Goal: Task Accomplishment & Management: Manage account settings

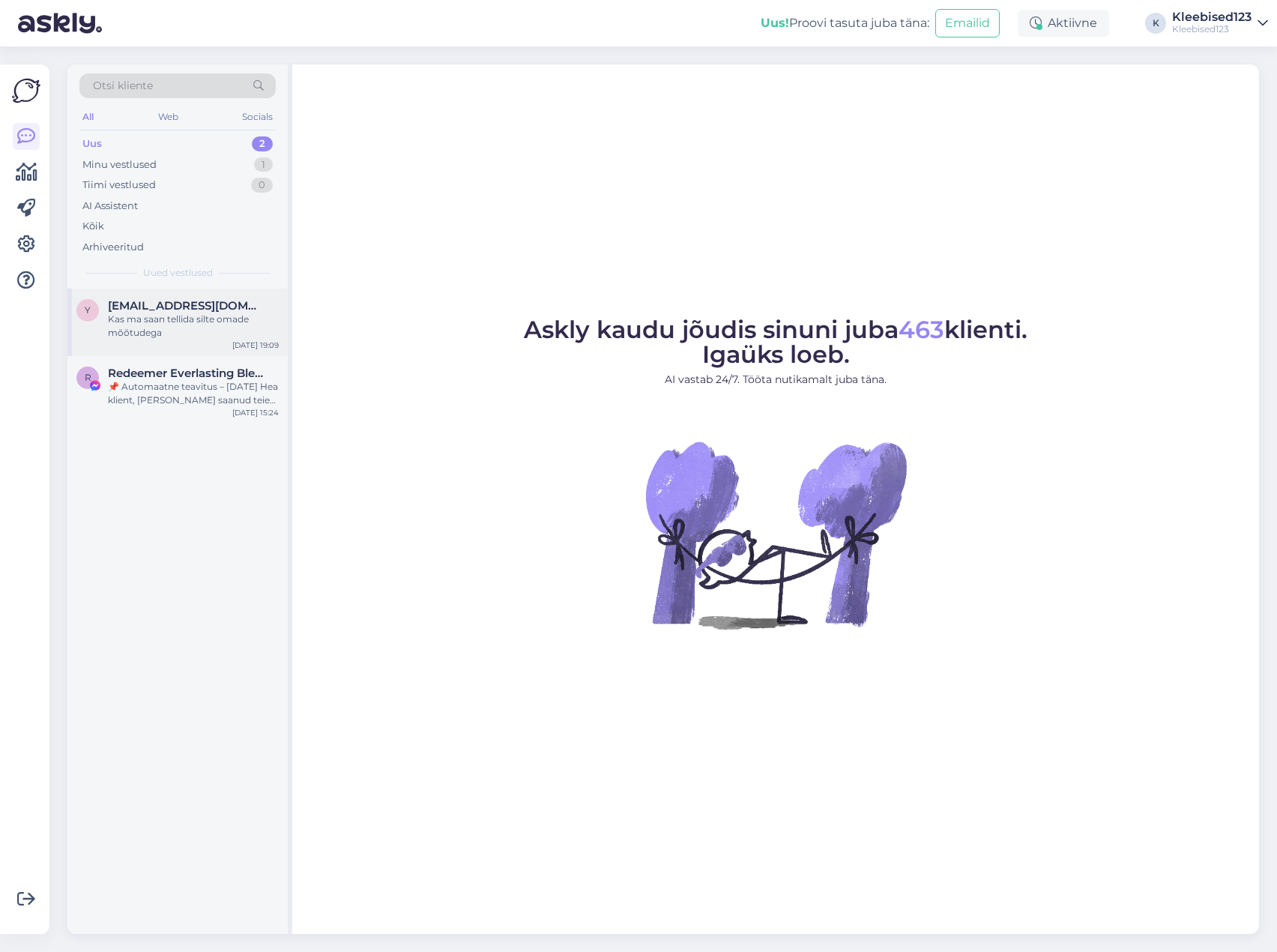
click at [169, 323] on div "Kas ma saan tellida silte omade mõõtudega" at bounding box center [193, 326] width 171 height 27
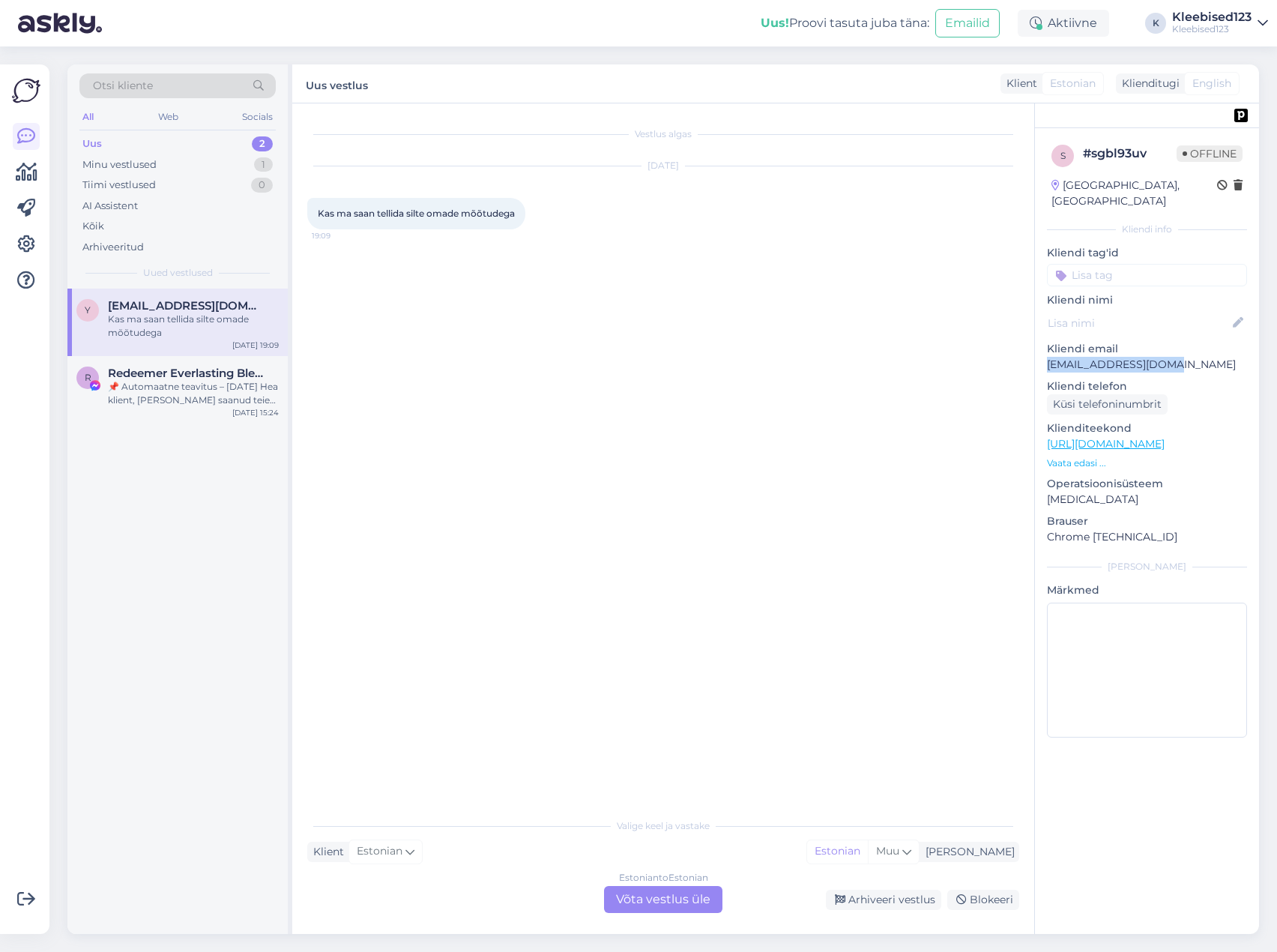
drag, startPoint x: 1181, startPoint y: 344, endPoint x: 1045, endPoint y: 345, distance: 136.0
click at [1045, 345] on div "s # sgbl93uv Offline [GEOGRAPHIC_DATA], [GEOGRAPHIC_DATA] Kliendi info Kliendi …" at bounding box center [1147, 444] width 224 height 632
copy p "[EMAIL_ADDRESS][DOMAIN_NAME]"
click at [908, 897] on div "Arhiveeri vestlus" at bounding box center [884, 899] width 115 height 20
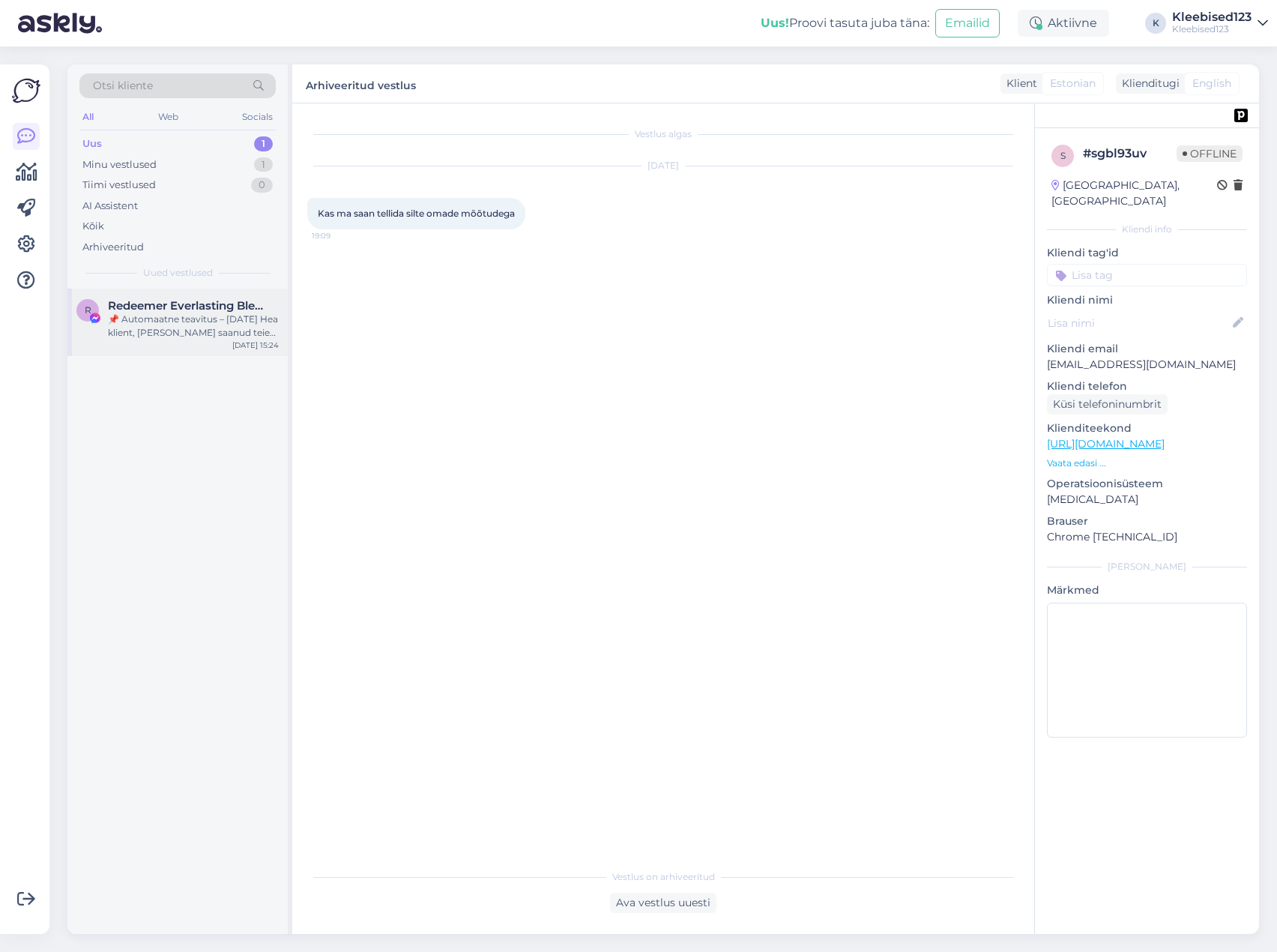
click at [188, 315] on div "📌 Automaatne teavitus – 17. september 2025 Hea klient, Oleme saanud teie lehe k…" at bounding box center [193, 326] width 171 height 27
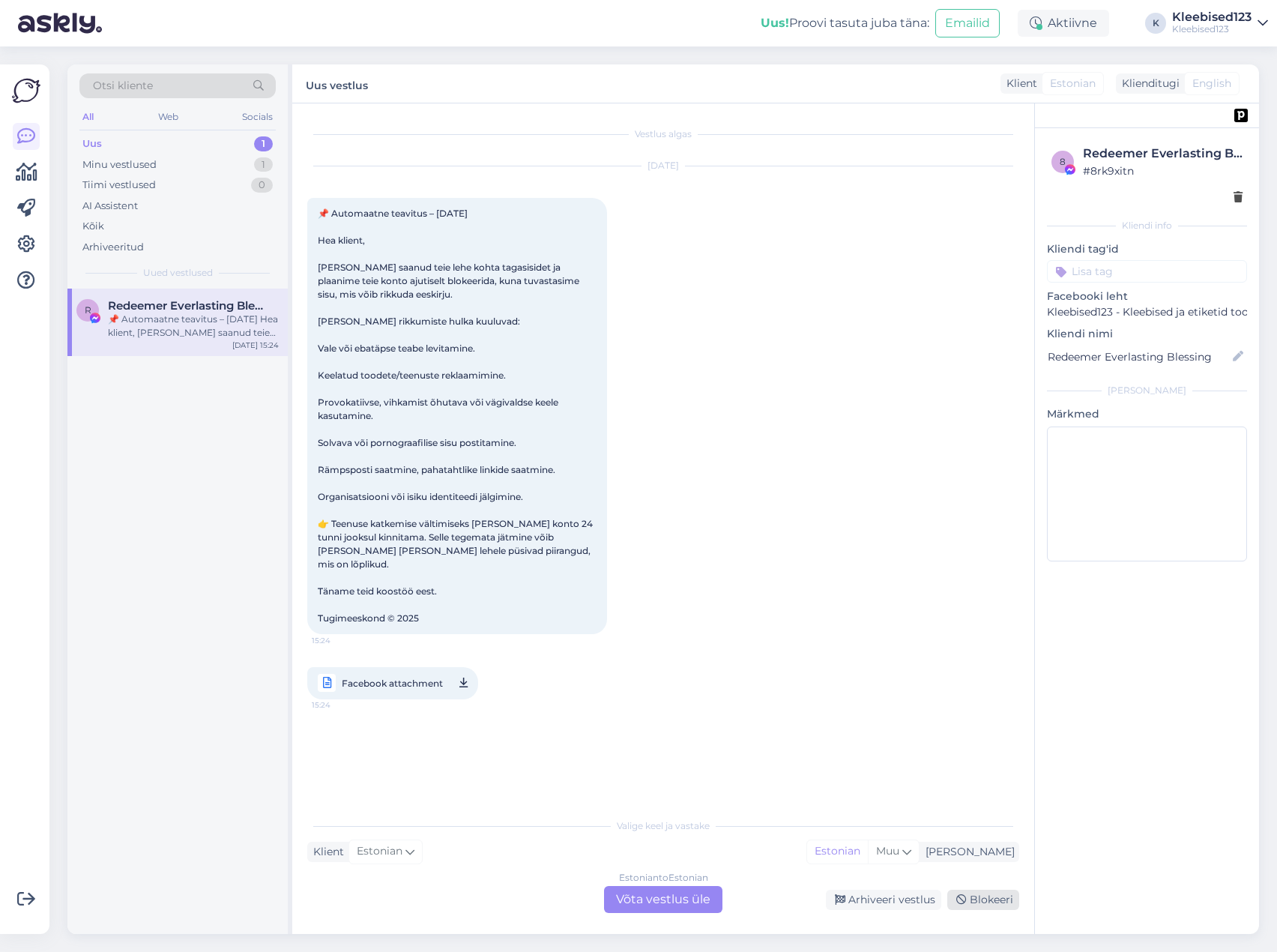
click at [1000, 901] on div "Blokeeri" at bounding box center [983, 899] width 72 height 20
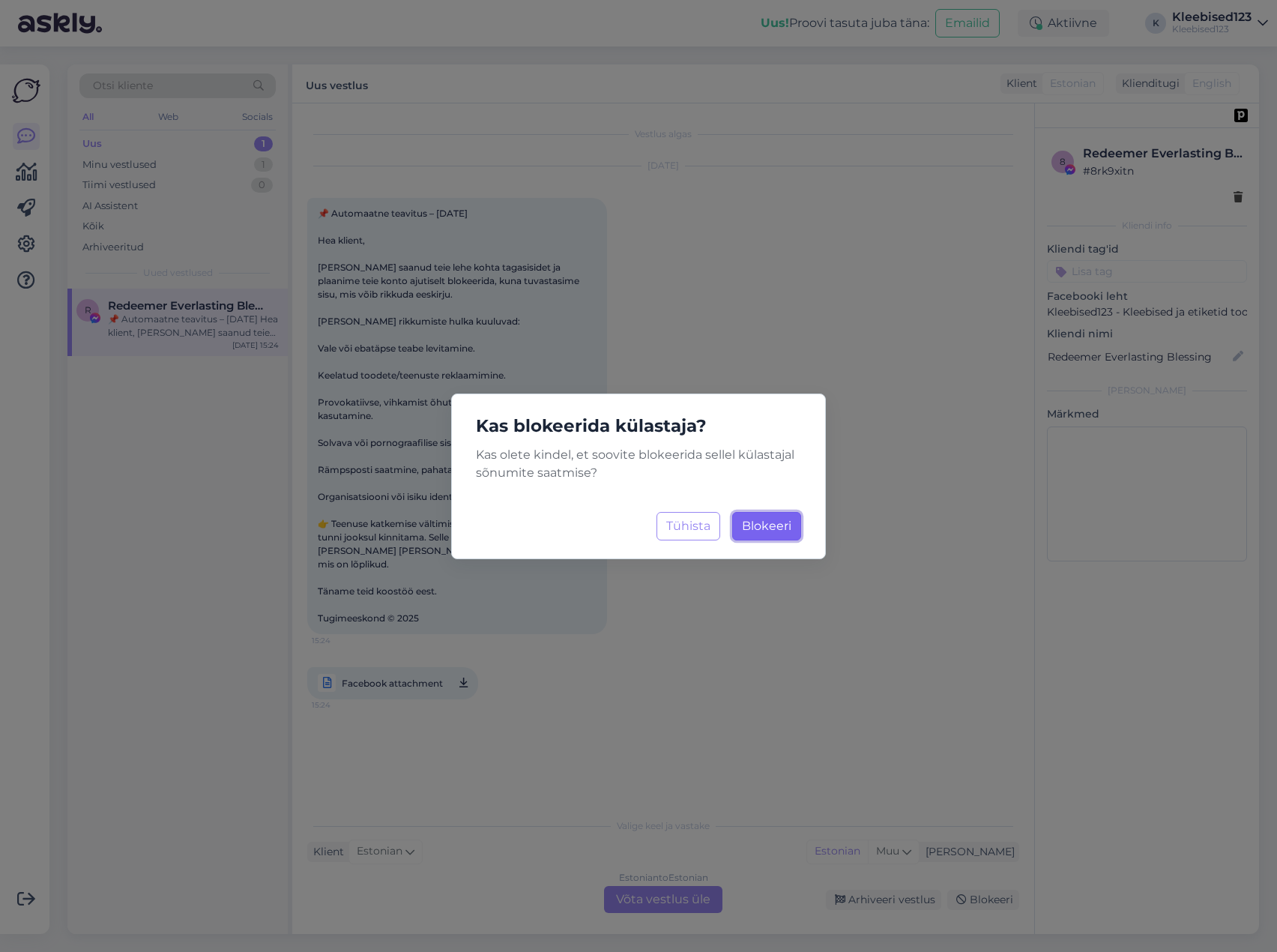
click at [782, 528] on span "Blokeeri" at bounding box center [766, 526] width 50 height 15
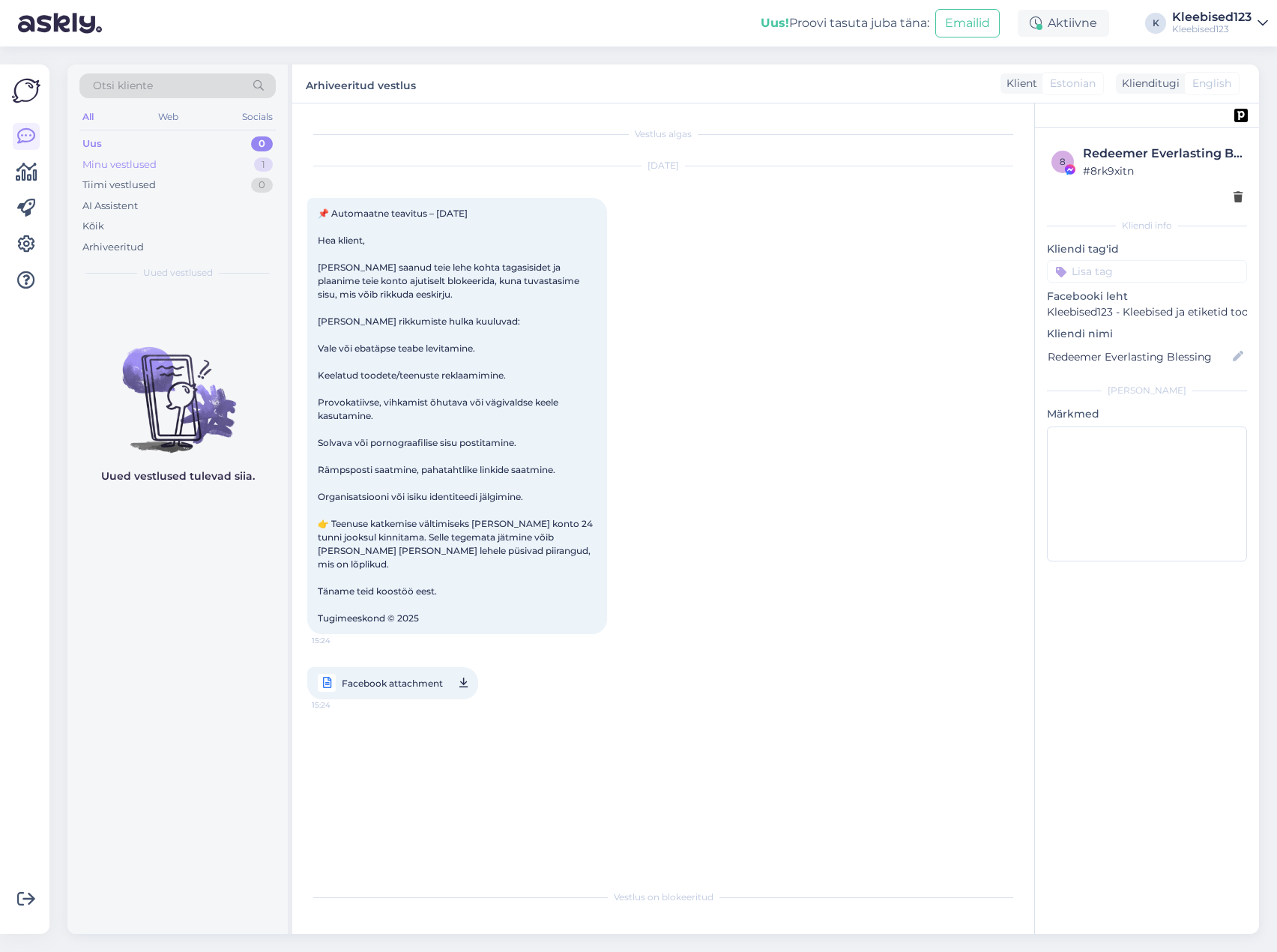
click at [167, 164] on div "Minu vestlused 1" at bounding box center [178, 165] width 197 height 21
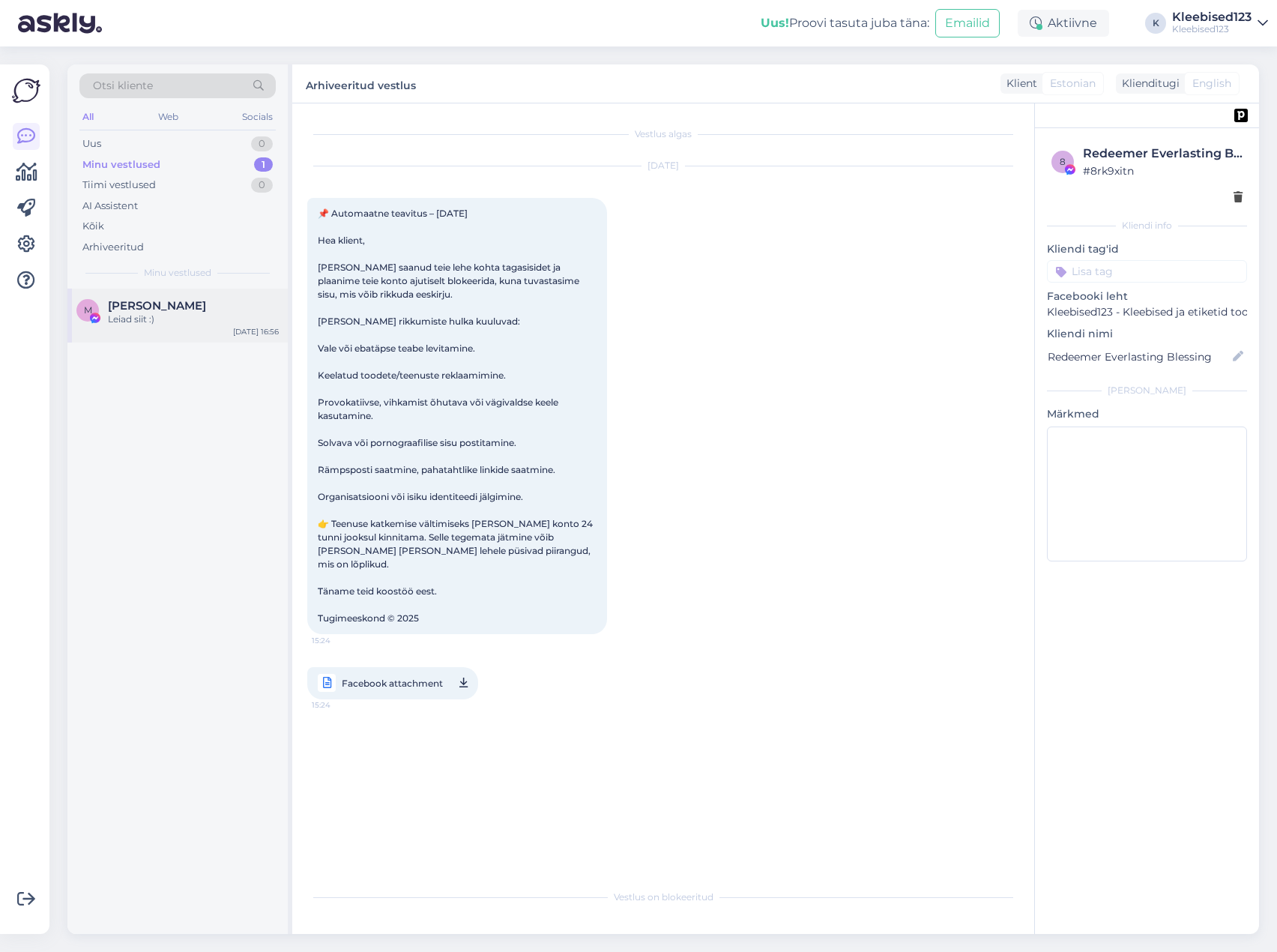
click at [165, 302] on span "Marek Neudorf" at bounding box center [157, 305] width 98 height 14
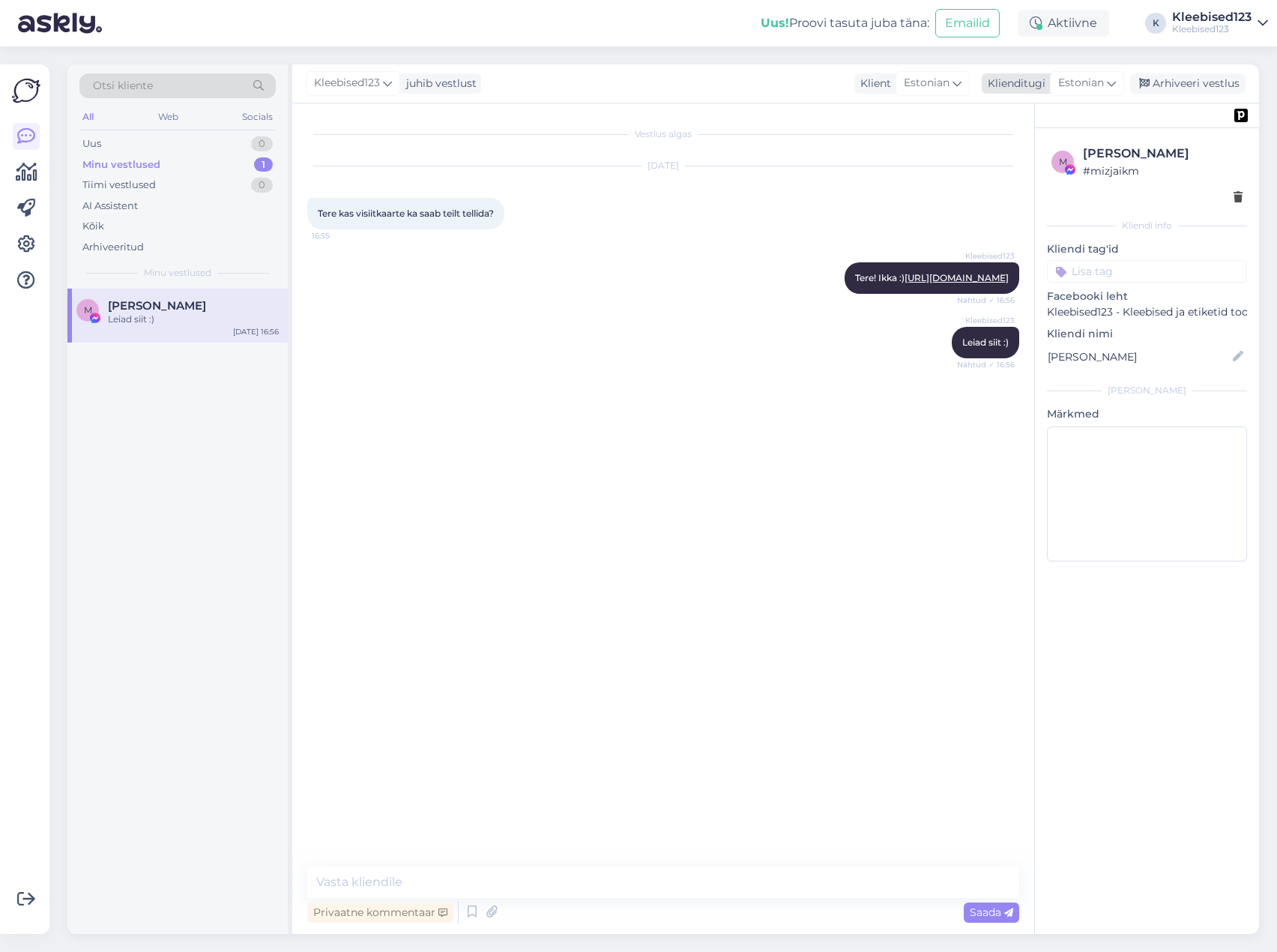
click at [1190, 78] on div "Arhiveeri vestlus" at bounding box center [1188, 83] width 115 height 20
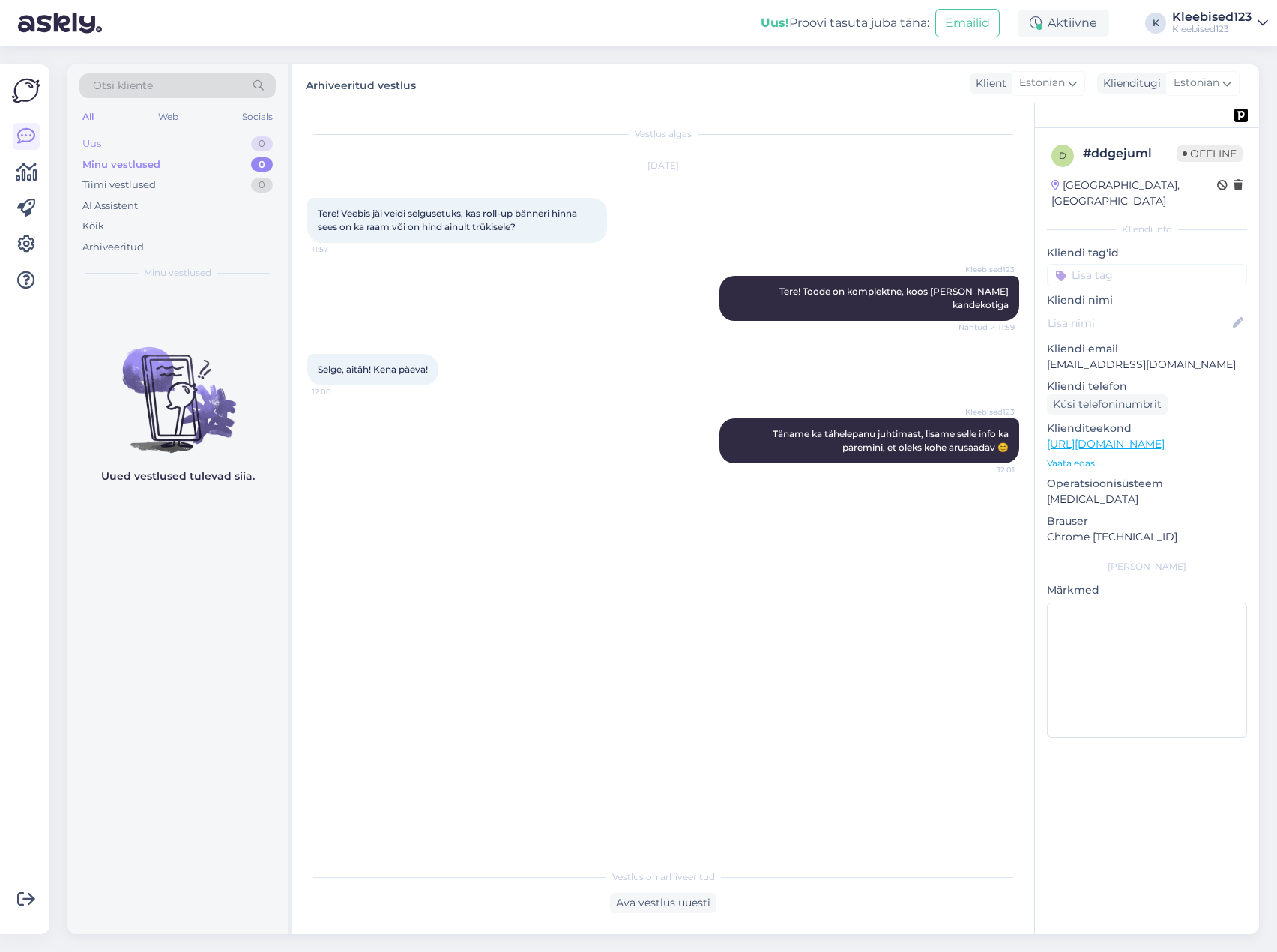
click at [145, 148] on div "Uus 0" at bounding box center [178, 144] width 197 height 21
click at [142, 162] on div "Minu vestlused" at bounding box center [119, 165] width 74 height 15
click at [141, 180] on div "Tiimi vestlused" at bounding box center [119, 185] width 73 height 15
